Goal: Find specific page/section: Find specific page/section

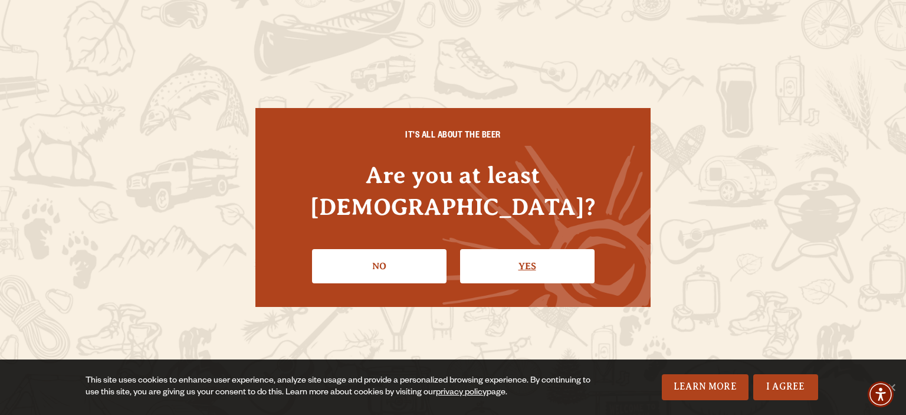
click at [540, 257] on link "Yes" at bounding box center [527, 266] width 135 height 34
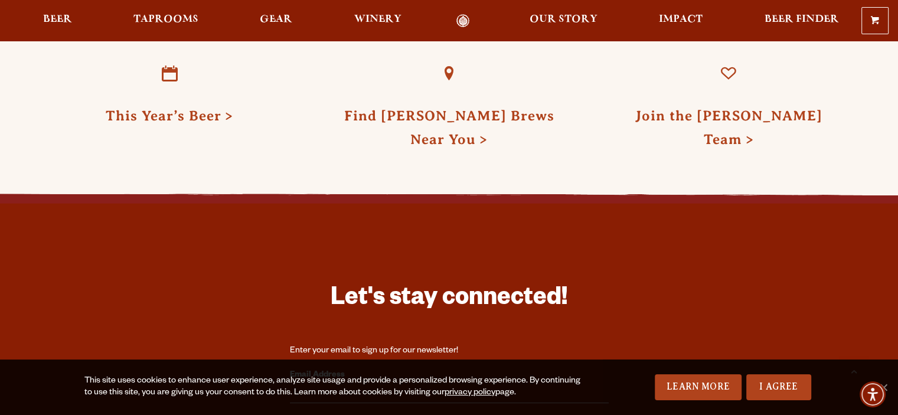
scroll to position [3518, 0]
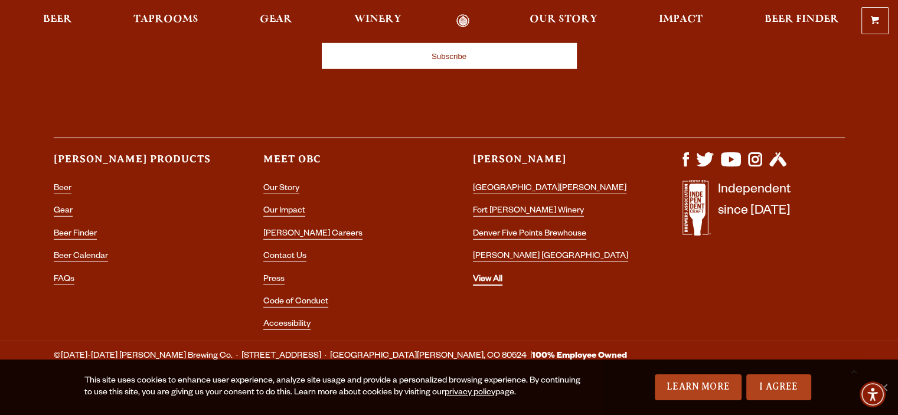
click at [482, 275] on link "View All" at bounding box center [488, 280] width 30 height 11
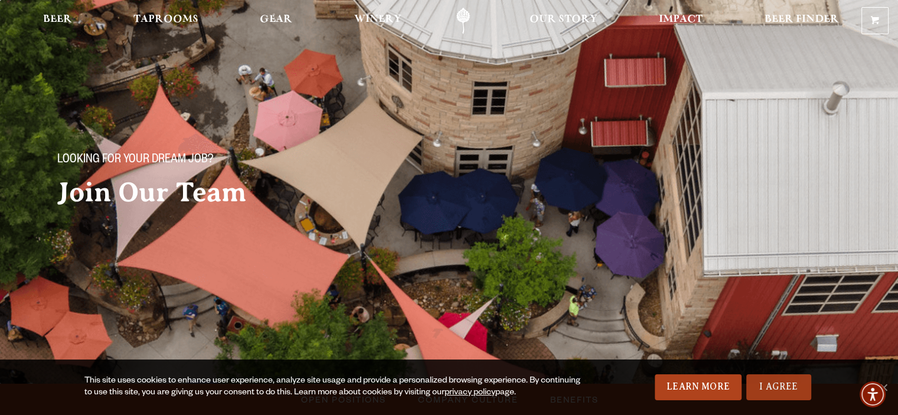
click at [778, 389] on link "I Agree" at bounding box center [778, 387] width 65 height 26
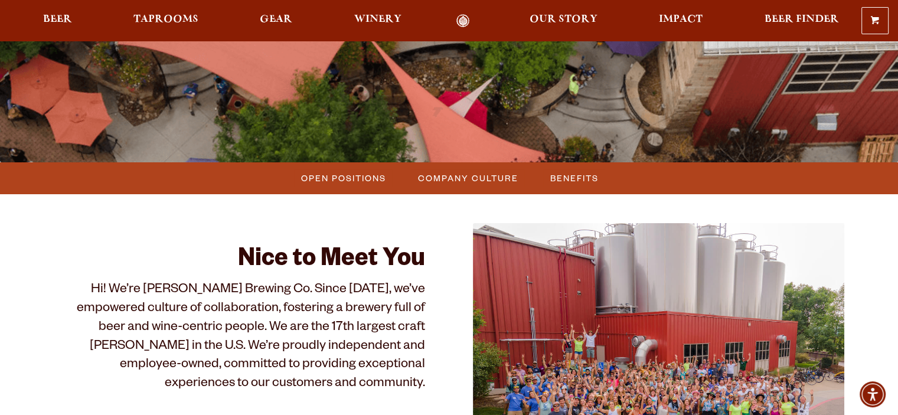
scroll to position [330, 0]
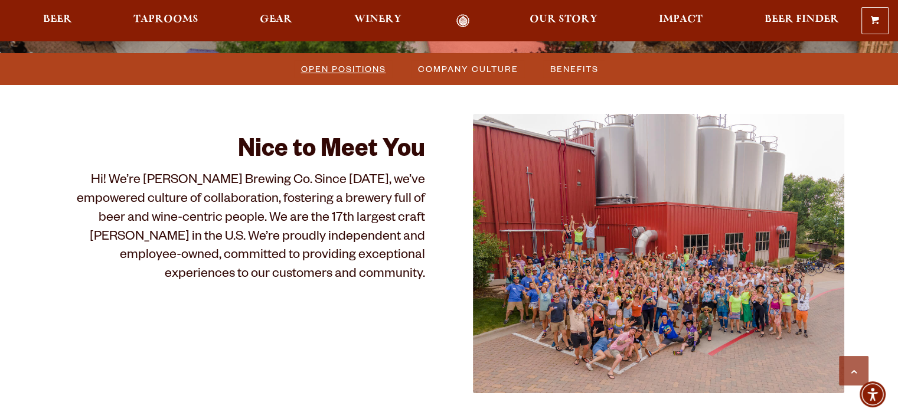
click at [330, 73] on span "Open Positions" at bounding box center [343, 68] width 85 height 17
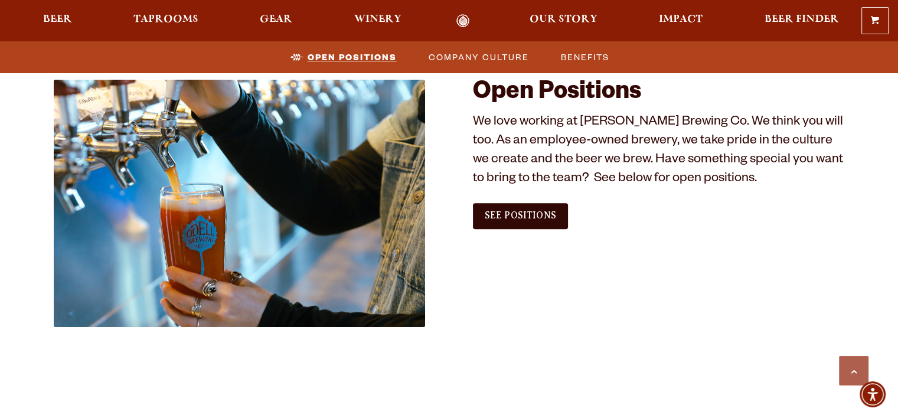
scroll to position [670, 0]
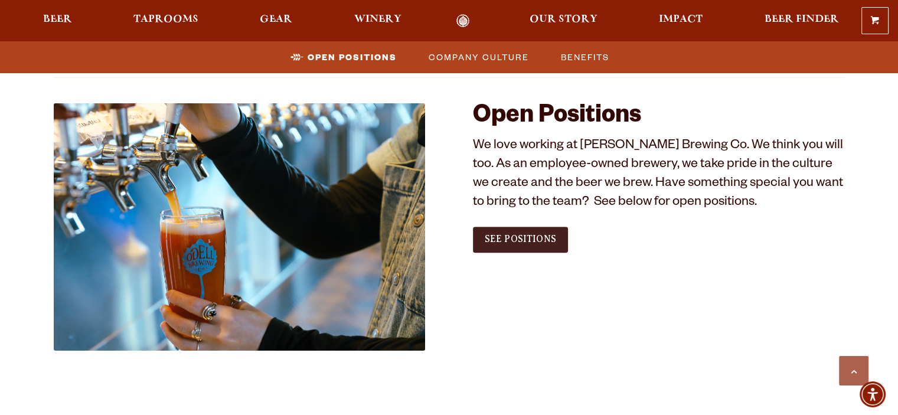
click at [530, 243] on span "See Positions" at bounding box center [519, 239] width 71 height 11
